Goal: Task Accomplishment & Management: Manage account settings

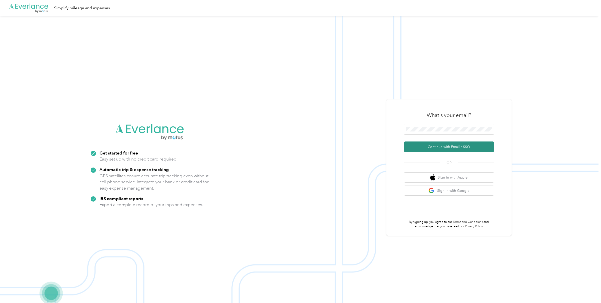
click at [426, 145] on button "Continue with Email / SSO" at bounding box center [449, 146] width 90 height 11
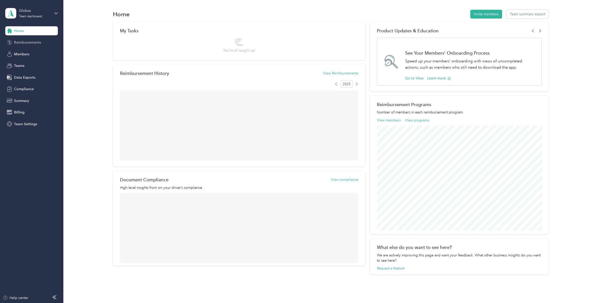
click at [33, 42] on span "Reimbursements" at bounding box center [27, 42] width 27 height 5
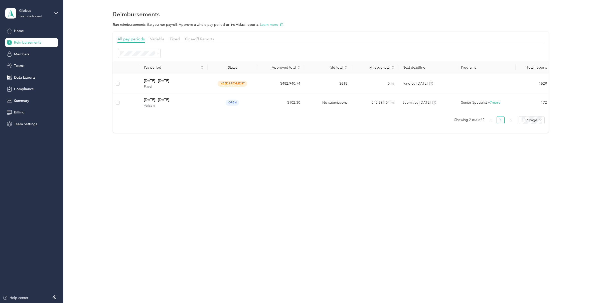
click at [35, 20] on div "Globus Team dashboard" at bounding box center [31, 14] width 53 height 18
click at [20, 63] on div "Log out" at bounding box center [19, 62] width 19 height 5
